Goal: Information Seeking & Learning: Learn about a topic

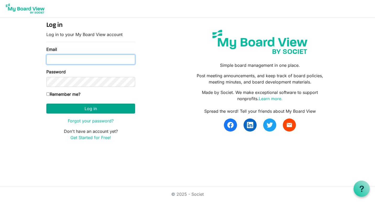
type input "[EMAIL_ADDRESS][DOMAIN_NAME]"
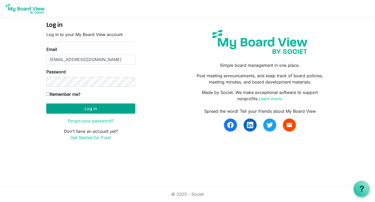
click at [103, 109] on button "Log in" at bounding box center [90, 109] width 89 height 10
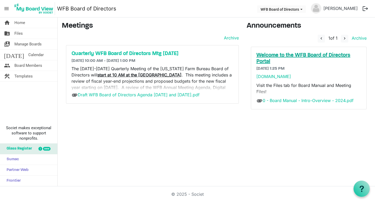
click at [284, 55] on h5 "Welcome to the WFB Board of Directors Portal" at bounding box center [308, 58] width 105 height 13
